Goal: Task Accomplishment & Management: Complete application form

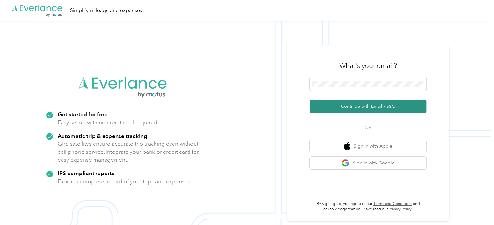
click at [351, 110] on button "Continue with Email / SSO" at bounding box center [368, 107] width 117 height 14
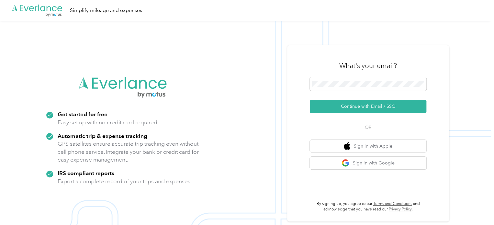
click at [351, 116] on div "What's your email? Continue with Email / SSO OR Sign in with Apple Sign in with…" at bounding box center [368, 133] width 117 height 158
click at [349, 113] on div "What's your email? Continue with Email / SSO OR Sign in with Apple Sign in with…" at bounding box center [368, 133] width 117 height 158
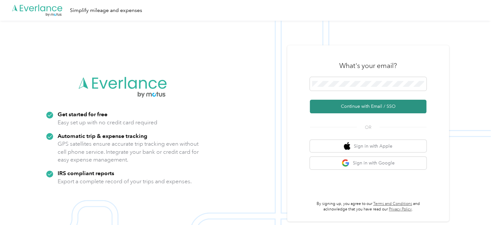
click at [346, 108] on button "Continue with Email / SSO" at bounding box center [368, 107] width 117 height 14
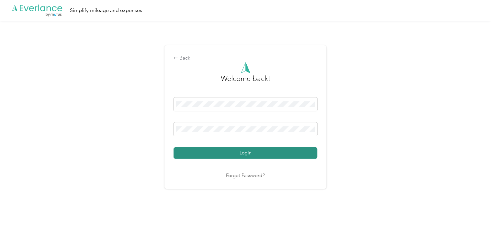
click at [234, 154] on button "Login" at bounding box center [246, 152] width 144 height 11
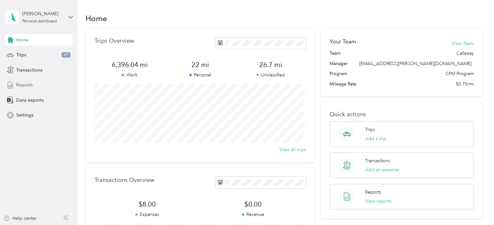
click at [30, 85] on span "Reports" at bounding box center [24, 85] width 17 height 7
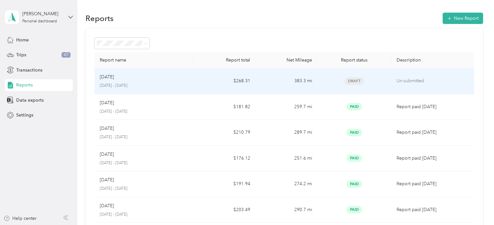
click at [359, 86] on td "Draft" at bounding box center [354, 81] width 74 height 26
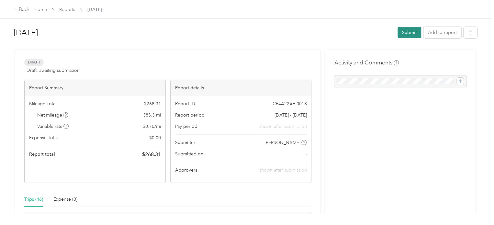
click at [410, 29] on button "Submit" at bounding box center [410, 32] width 24 height 11
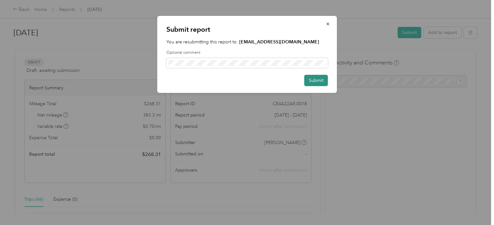
click at [313, 79] on button "Submit" at bounding box center [316, 80] width 24 height 11
